Goal: Task Accomplishment & Management: Manage account settings

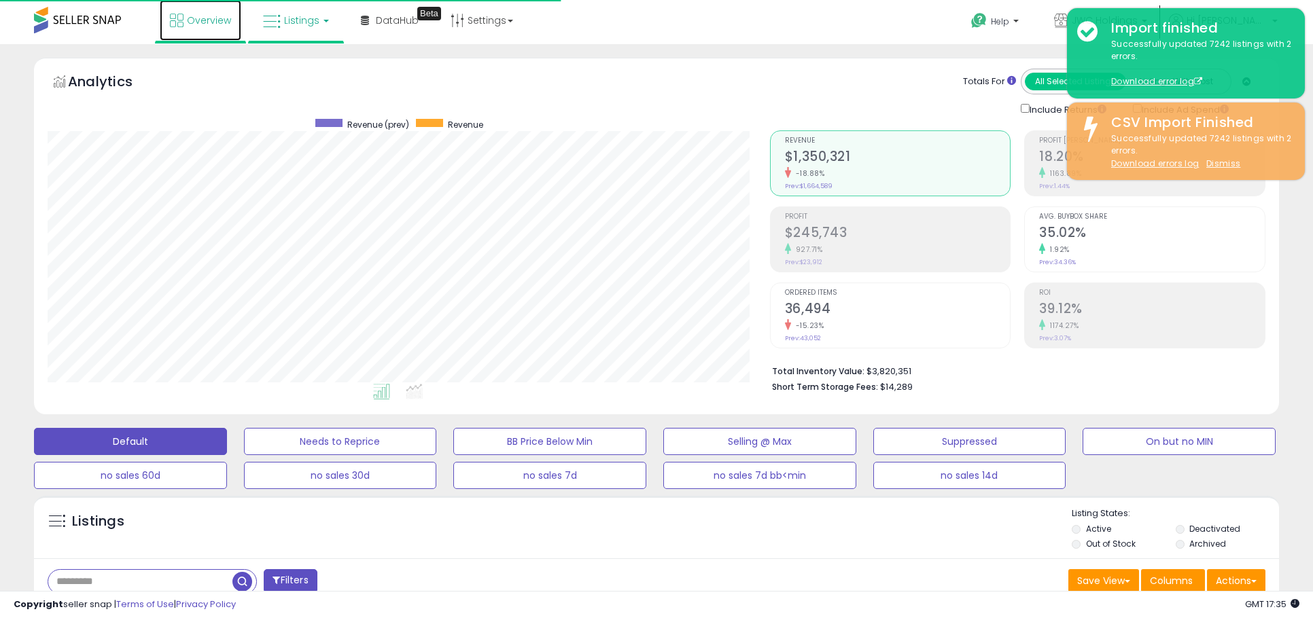
click at [195, 28] on link "Overview" at bounding box center [201, 20] width 82 height 41
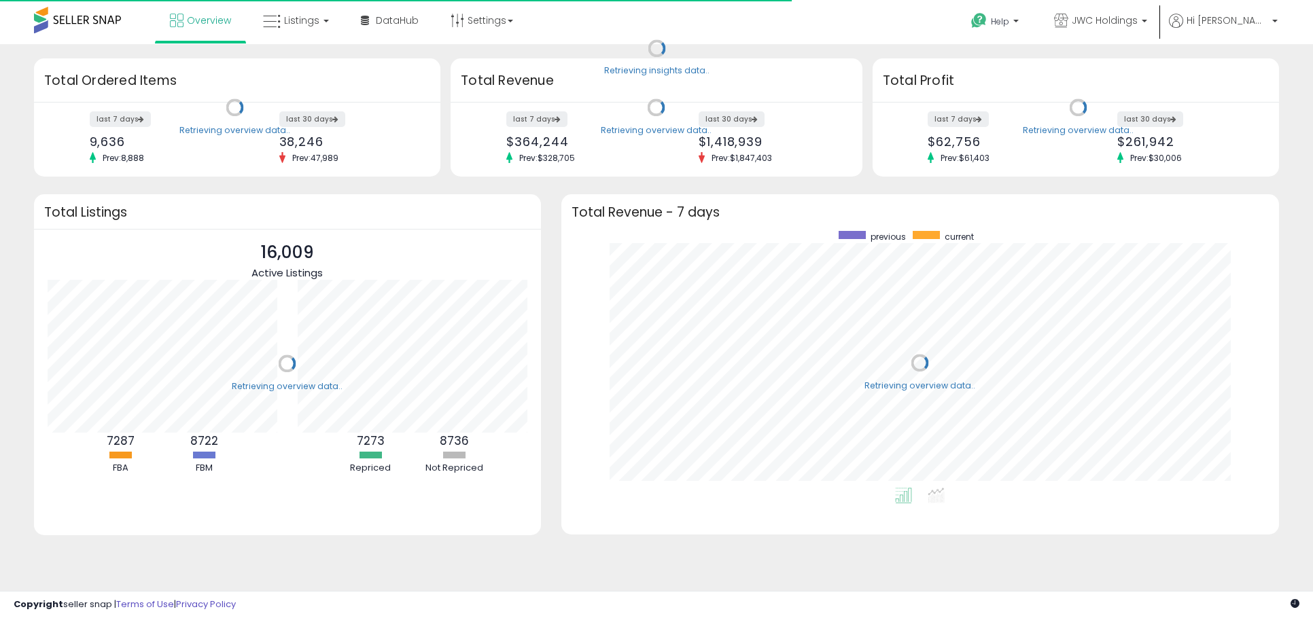
scroll to position [257, 690]
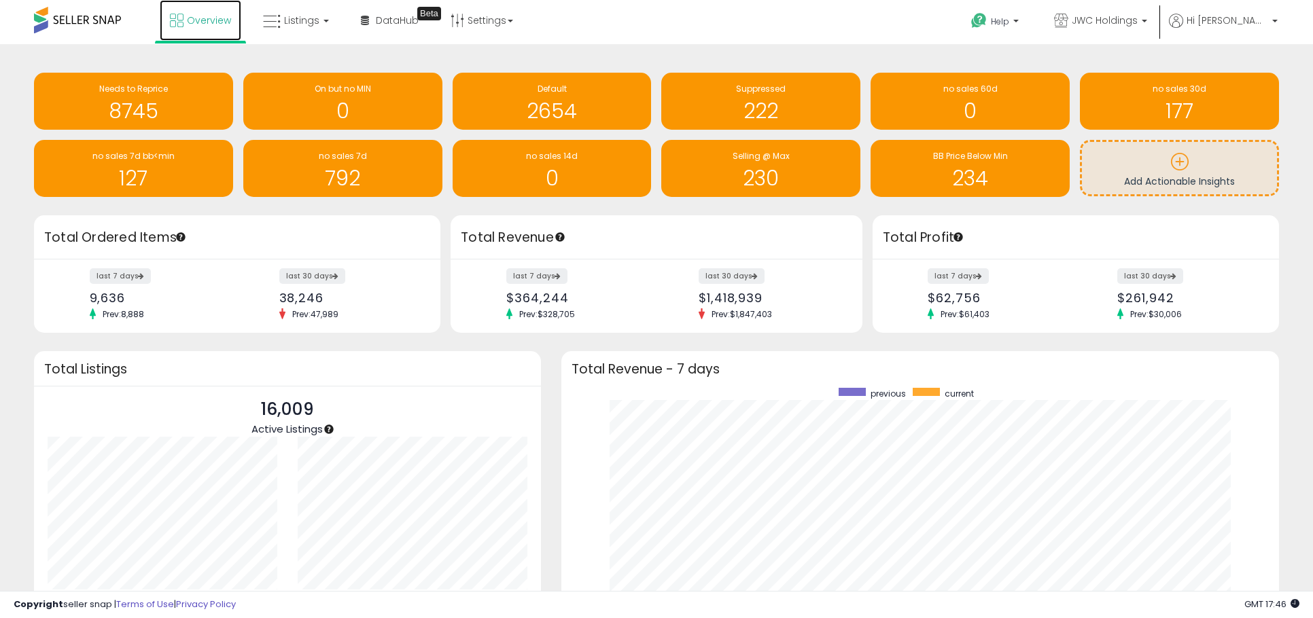
click at [213, 18] on span "Overview" at bounding box center [209, 21] width 44 height 14
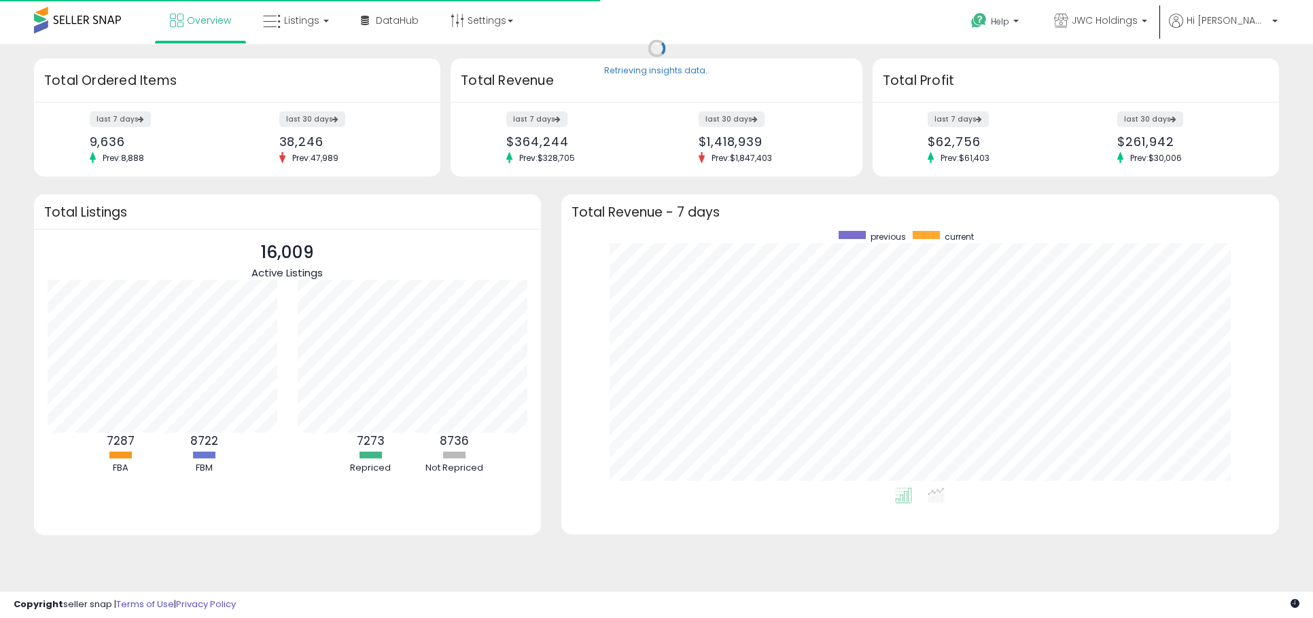
scroll to position [257, 690]
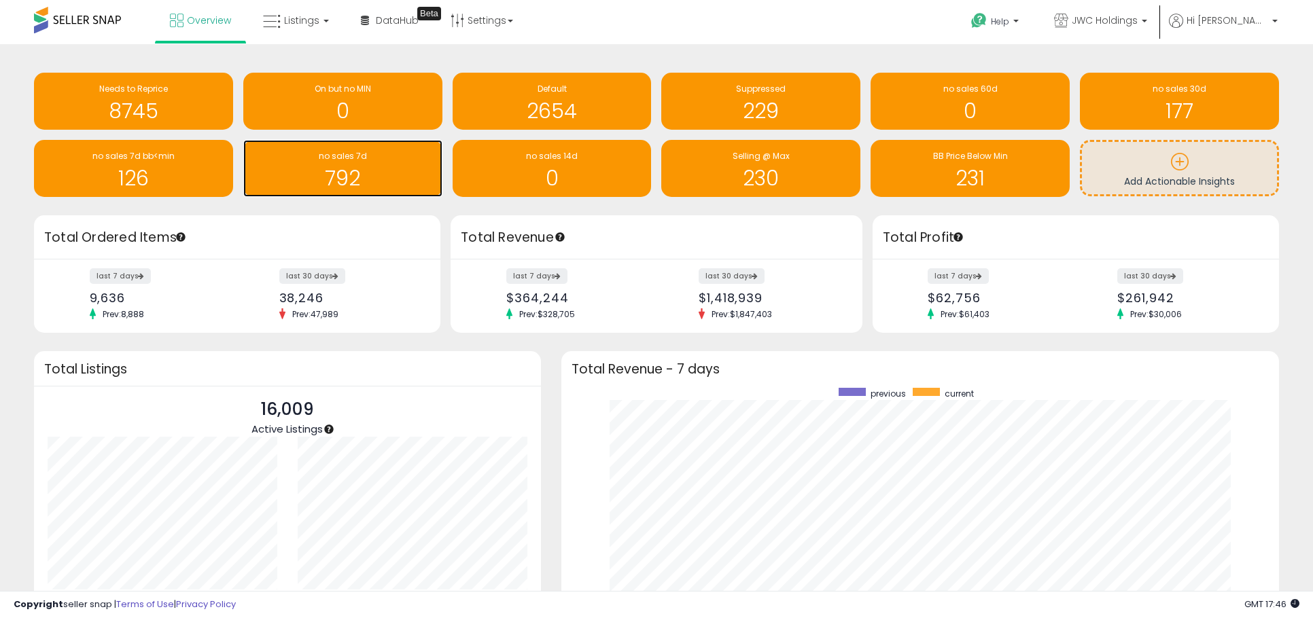
click at [385, 163] on div "792" at bounding box center [343, 169] width 186 height 39
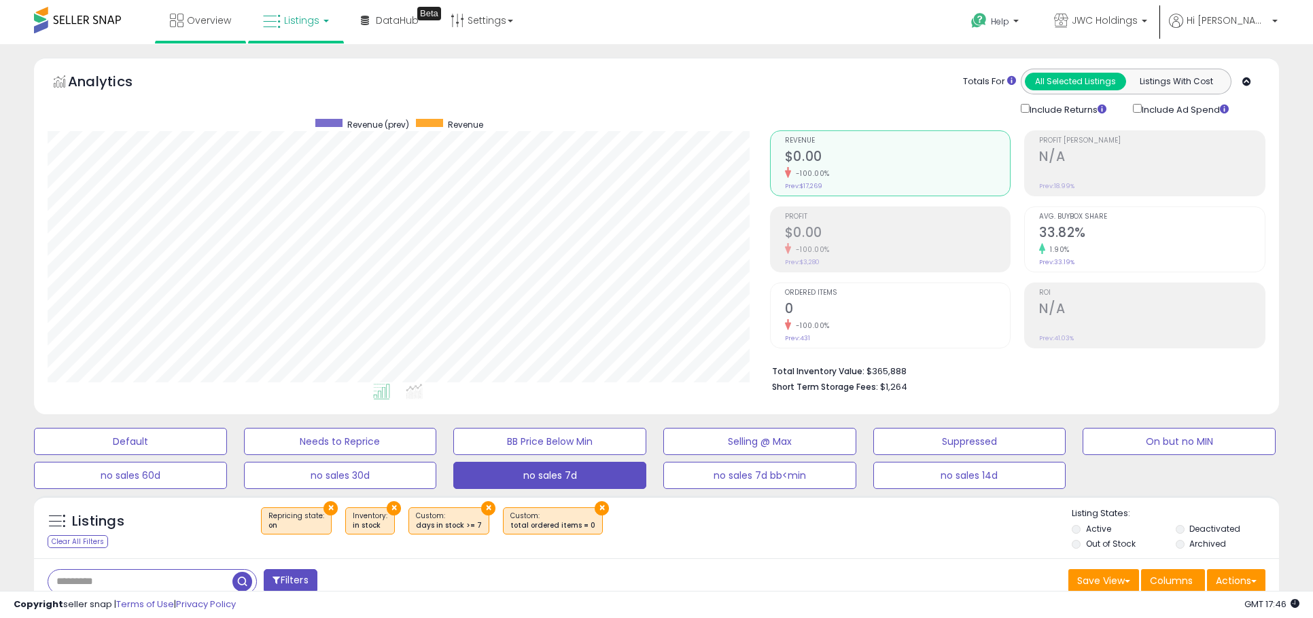
click at [243, 20] on li "Overview" at bounding box center [200, 21] width 91 height 43
click at [207, 35] on link "Overview" at bounding box center [201, 20] width 82 height 41
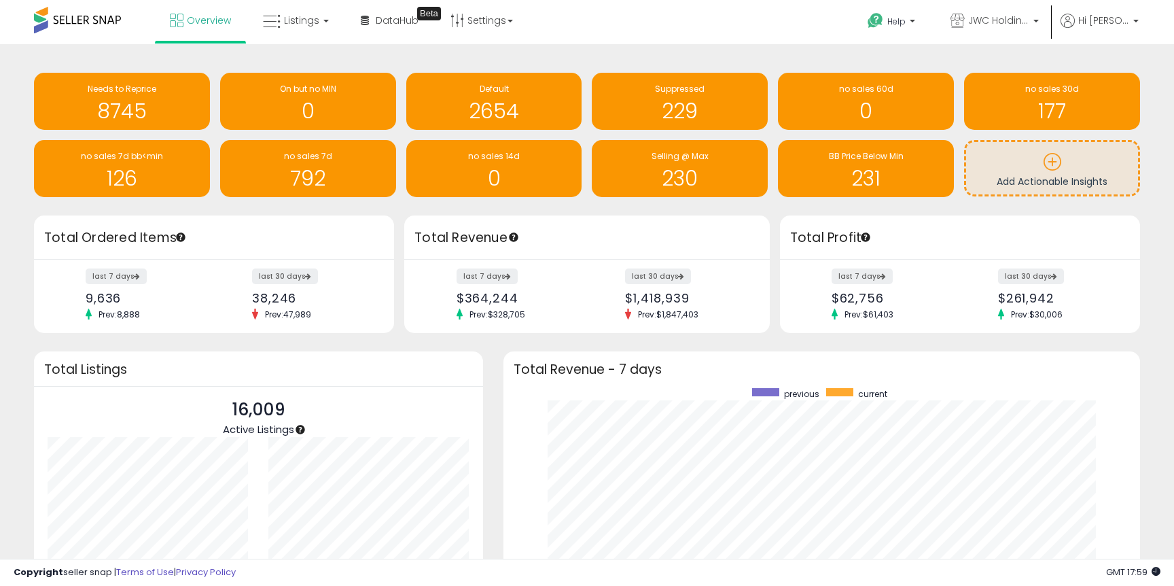
scroll to position [136, 221]
click at [197, 23] on span "Overview" at bounding box center [209, 21] width 44 height 14
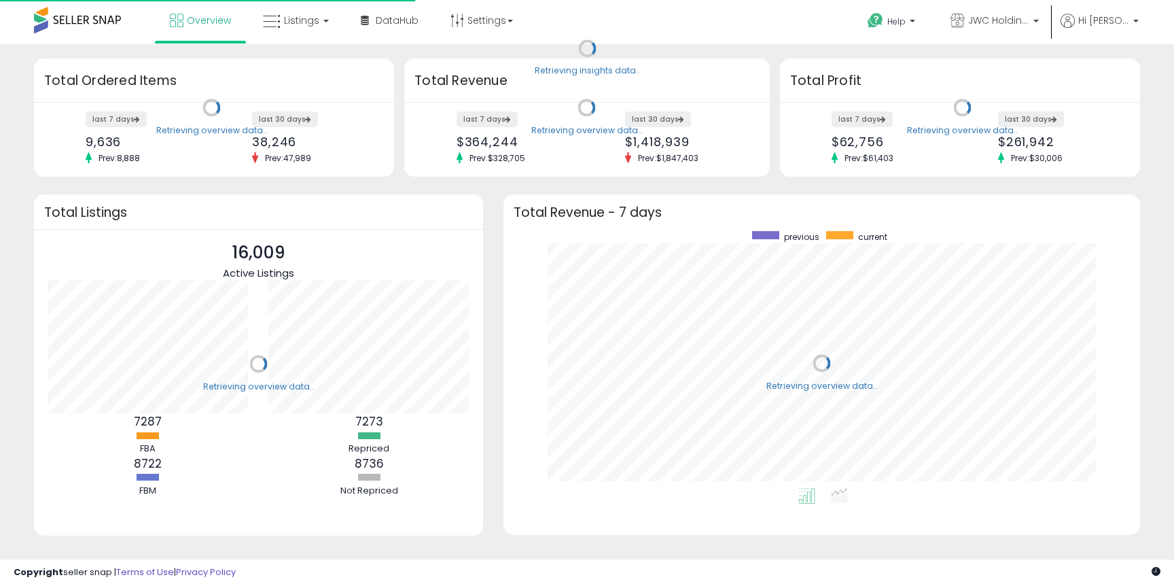
scroll to position [257, 610]
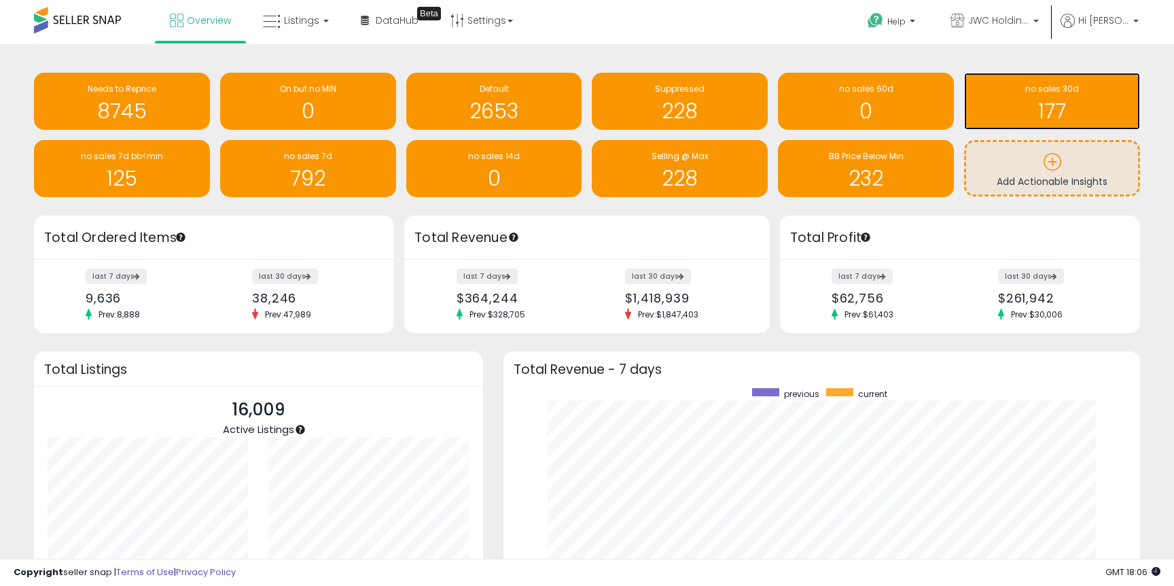
click at [1100, 97] on div "177" at bounding box center [1052, 102] width 162 height 39
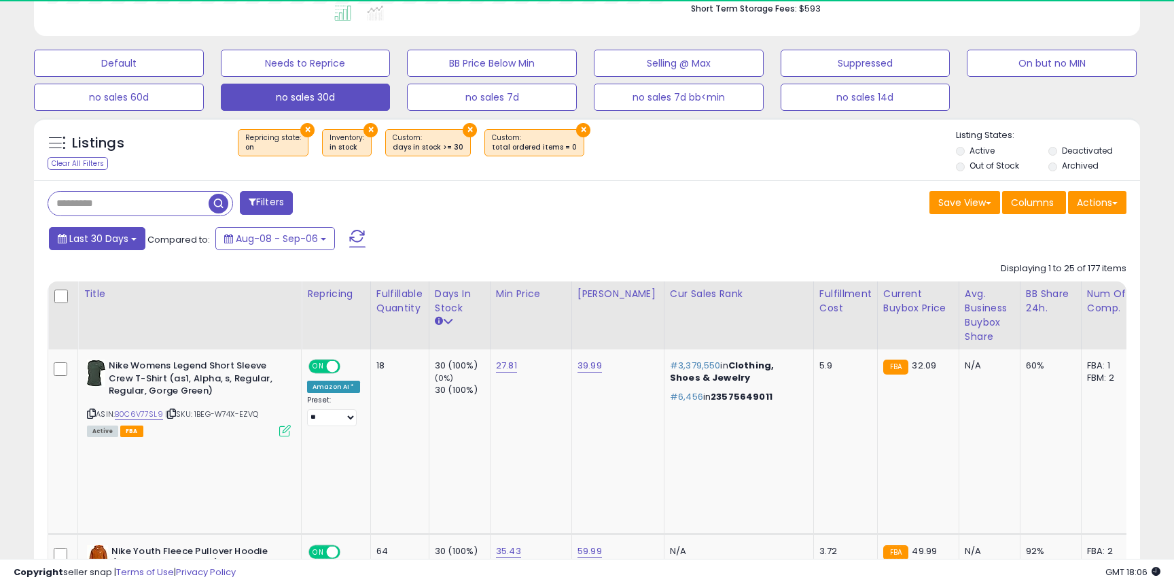
scroll to position [279, 641]
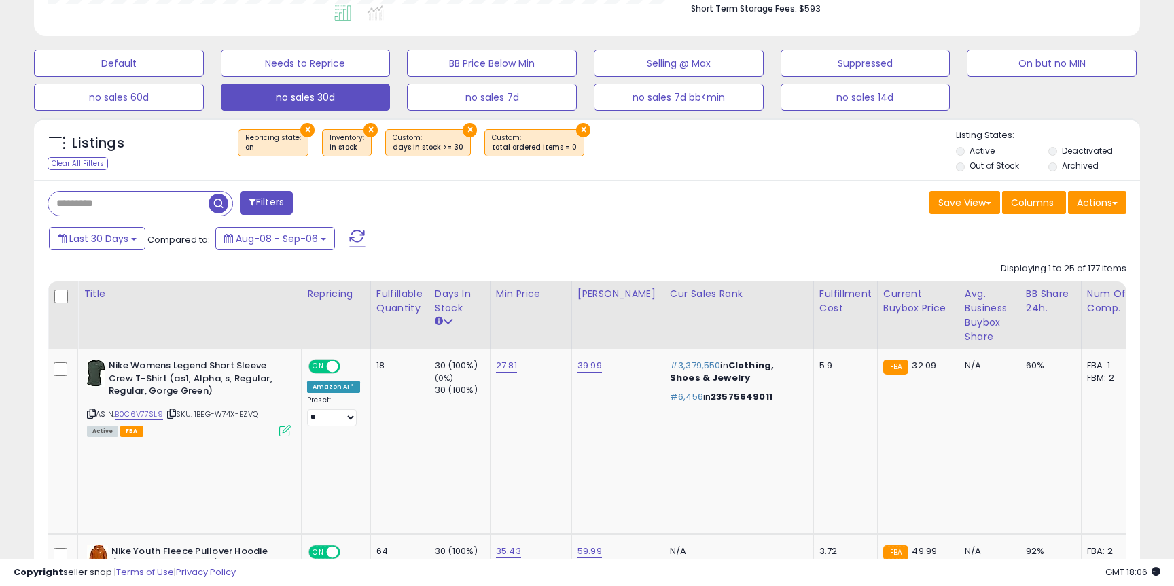
click at [291, 204] on button "Filters" at bounding box center [266, 203] width 53 height 24
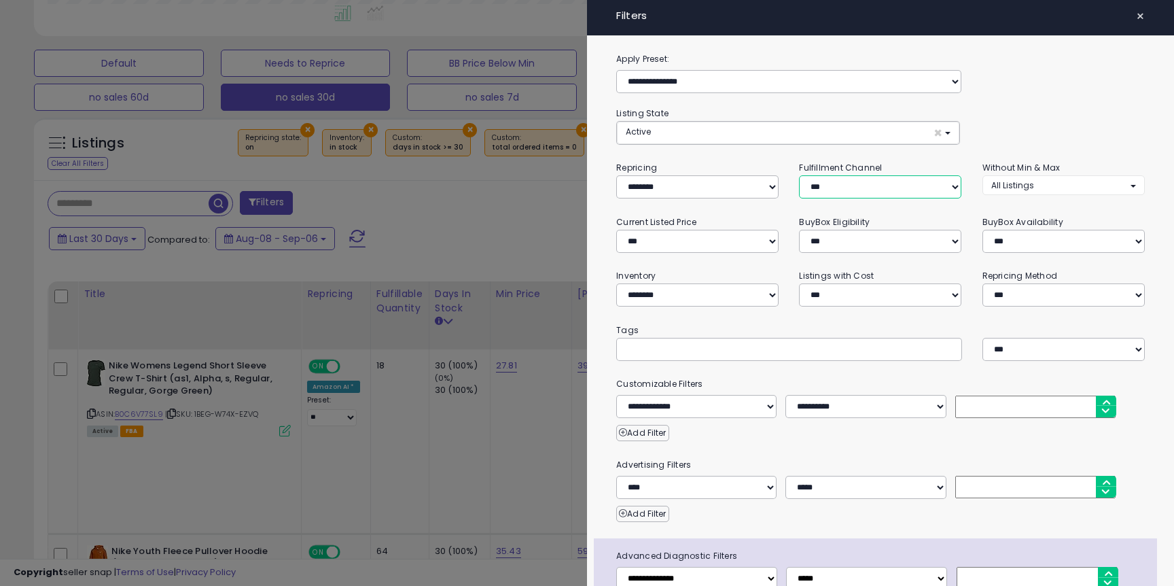
click at [863, 185] on select "*** *** *** ***" at bounding box center [880, 186] width 162 height 23
select select "***"
click at [799, 175] on select "*** *** *** ***" at bounding box center [880, 186] width 162 height 23
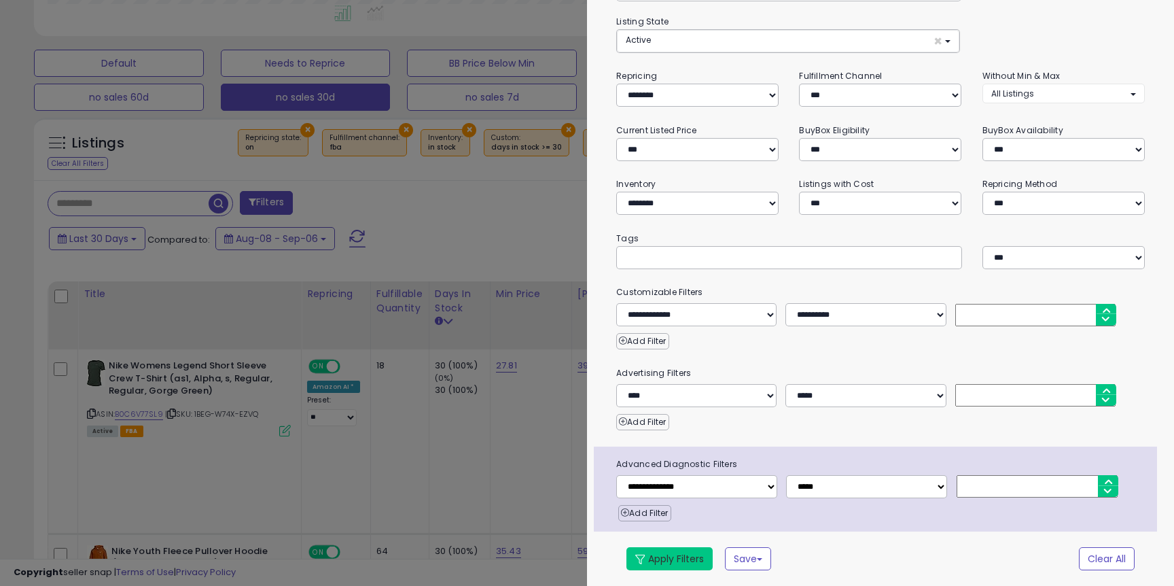
click at [654, 559] on button "Apply Filters" at bounding box center [670, 558] width 86 height 23
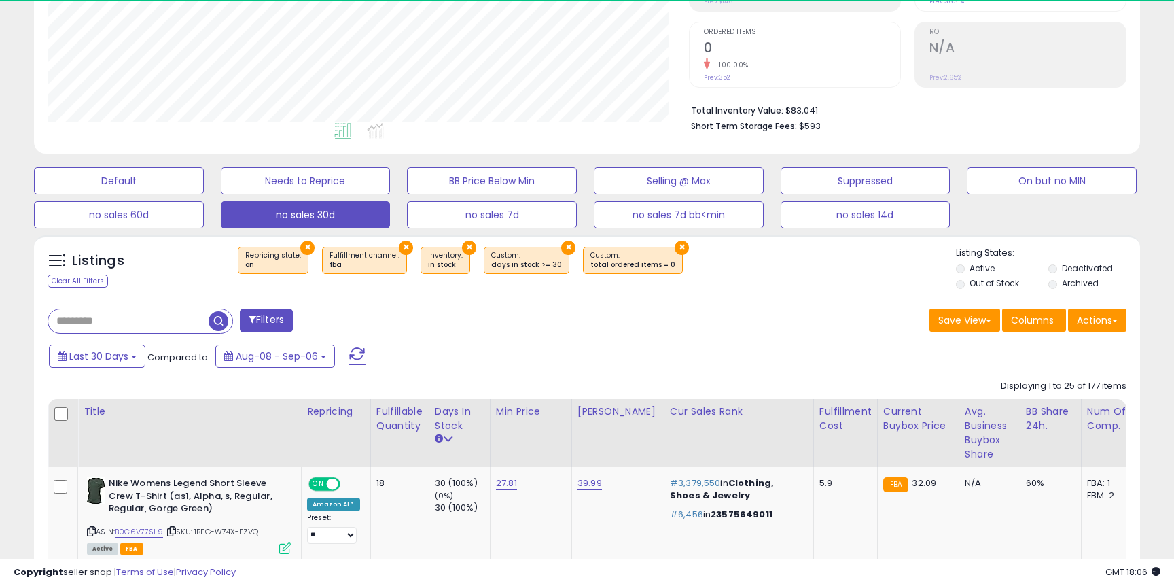
scroll to position [279, 641]
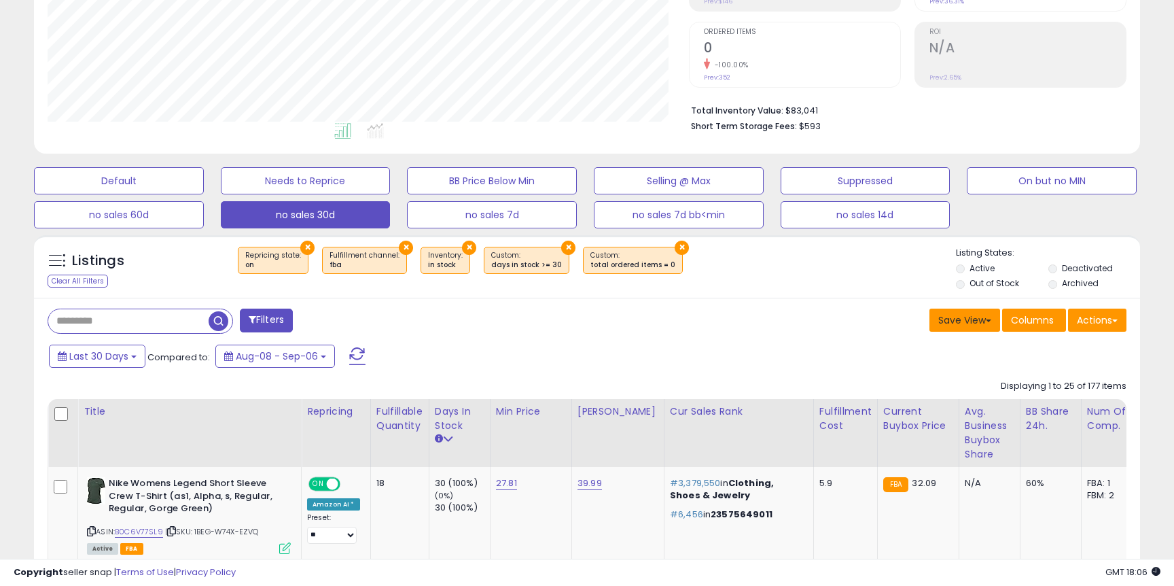
click at [949, 315] on button "Save View" at bounding box center [965, 320] width 71 height 23
click at [944, 372] on link "Update Current View" at bounding box center [924, 372] width 145 height 21
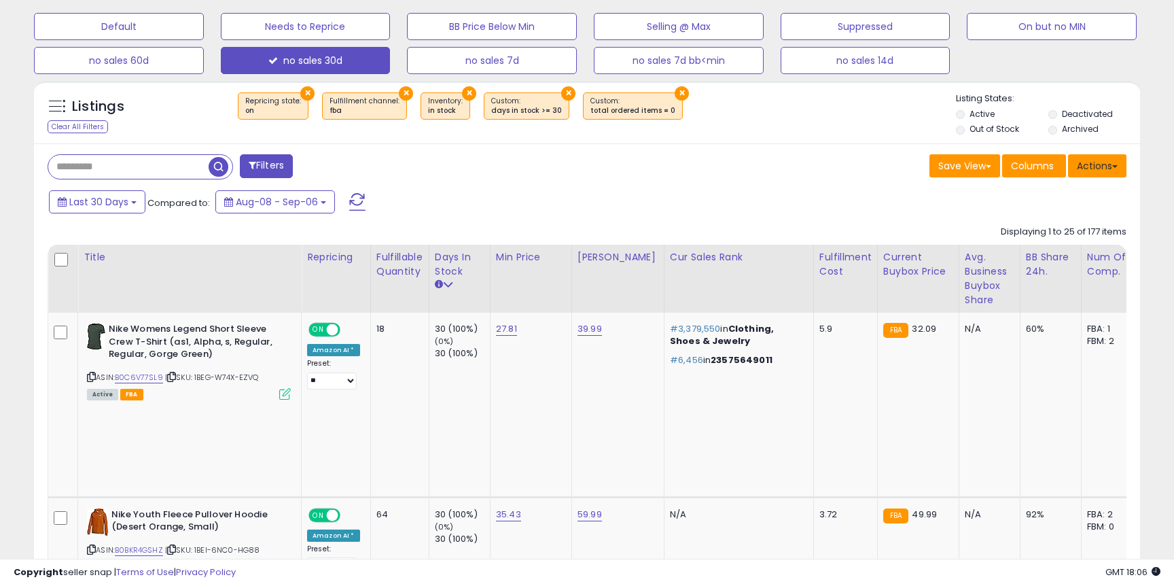
click at [1073, 159] on button "Actions" at bounding box center [1097, 165] width 58 height 23
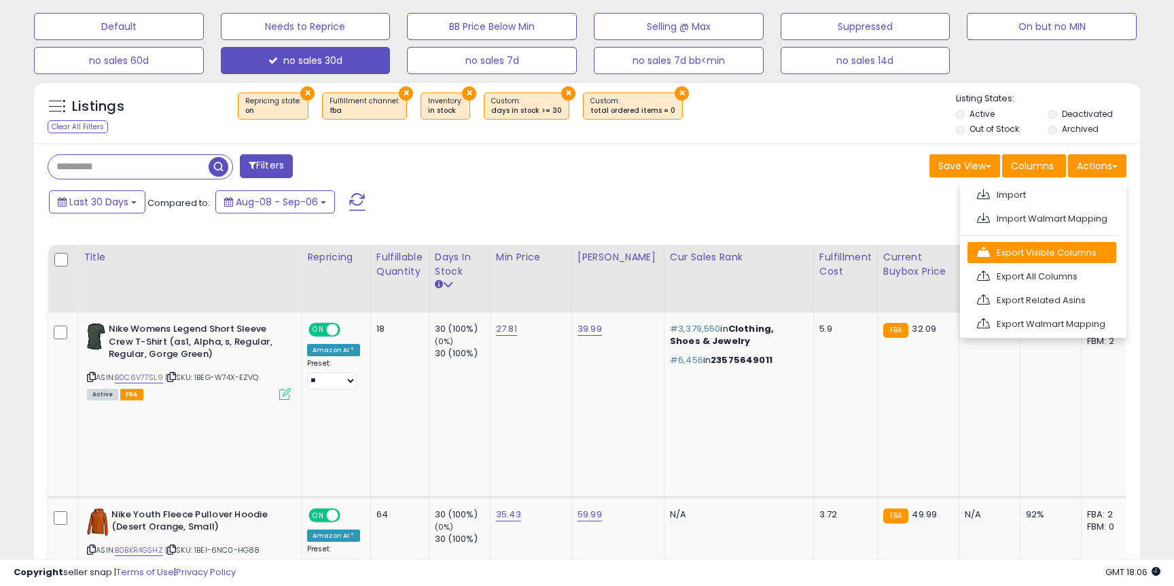
click at [1050, 255] on link "Export Visible Columns" at bounding box center [1042, 252] width 149 height 21
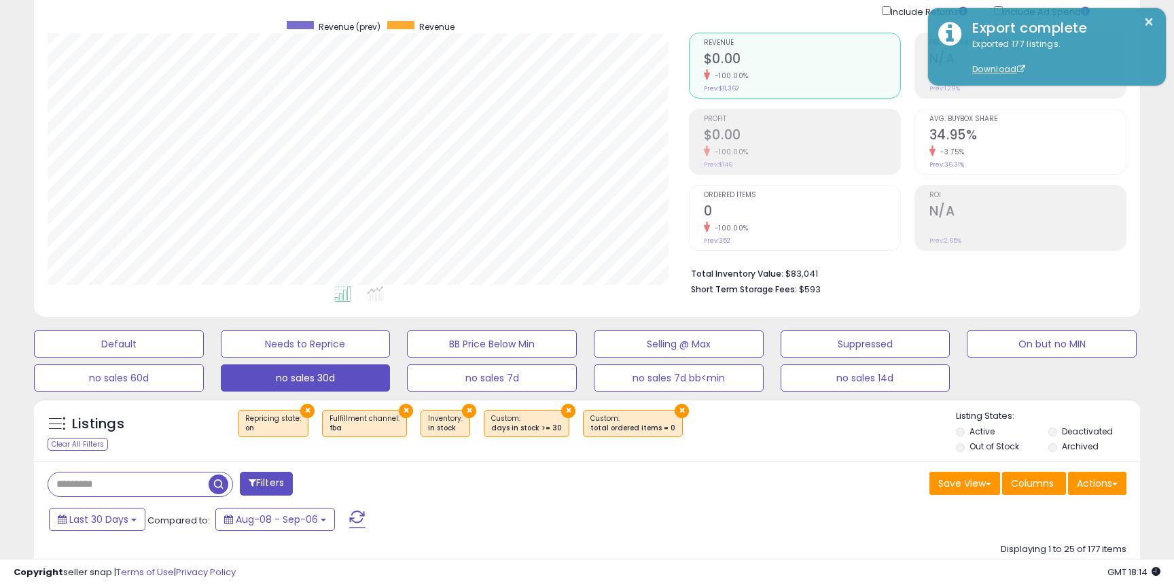
scroll to position [0, 0]
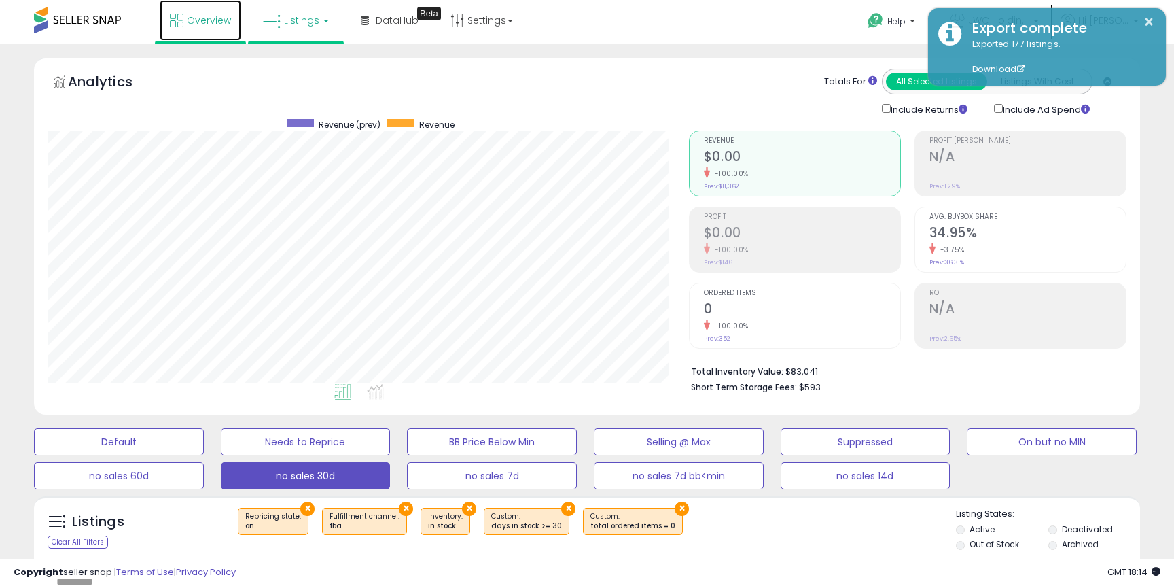
click at [224, 25] on span "Overview" at bounding box center [209, 21] width 44 height 14
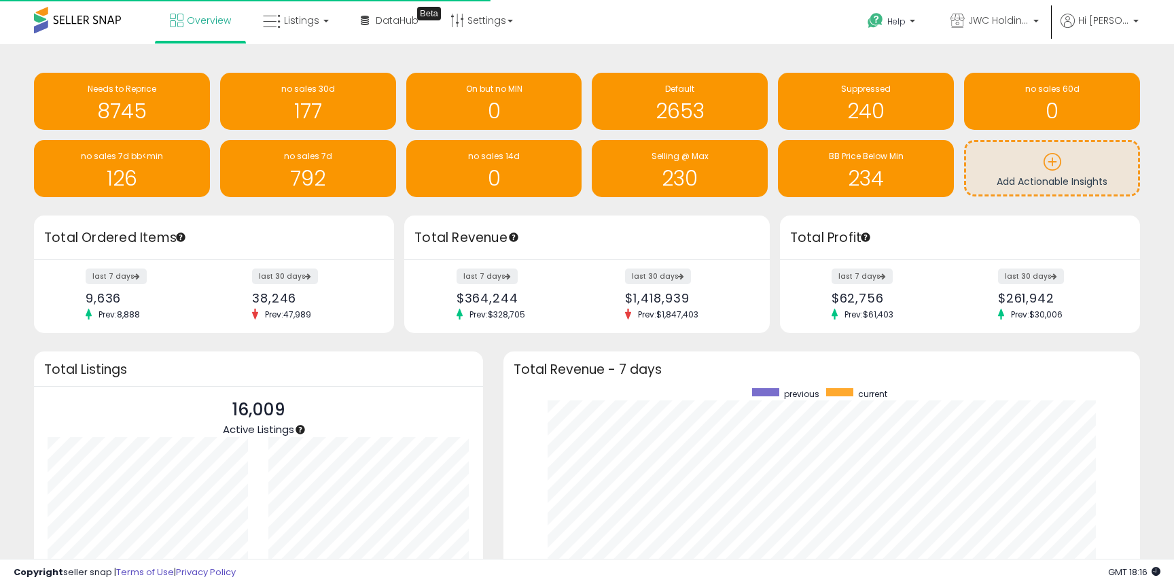
scroll to position [257, 610]
